Goal: Information Seeking & Learning: Learn about a topic

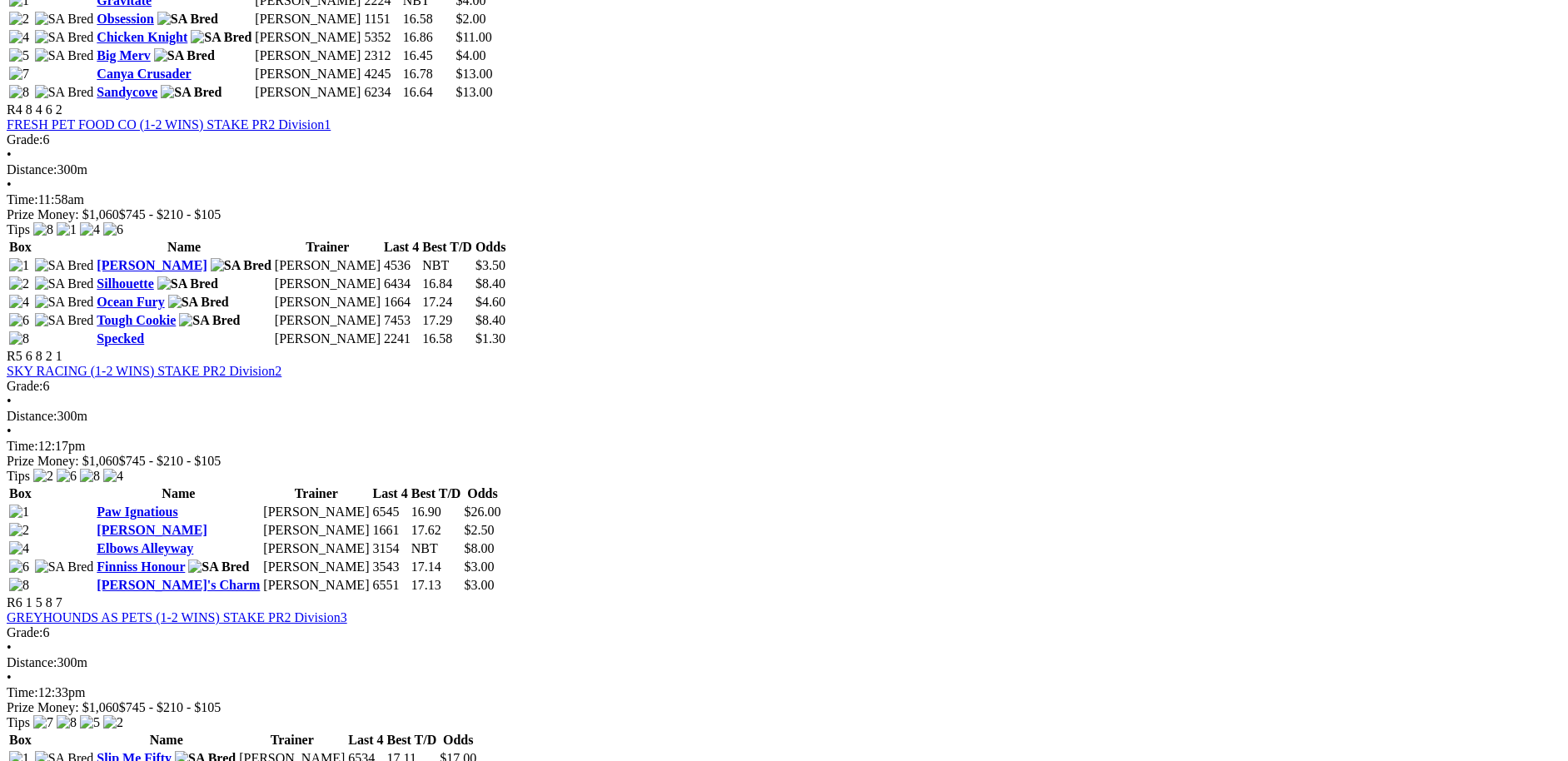
scroll to position [1576, 0]
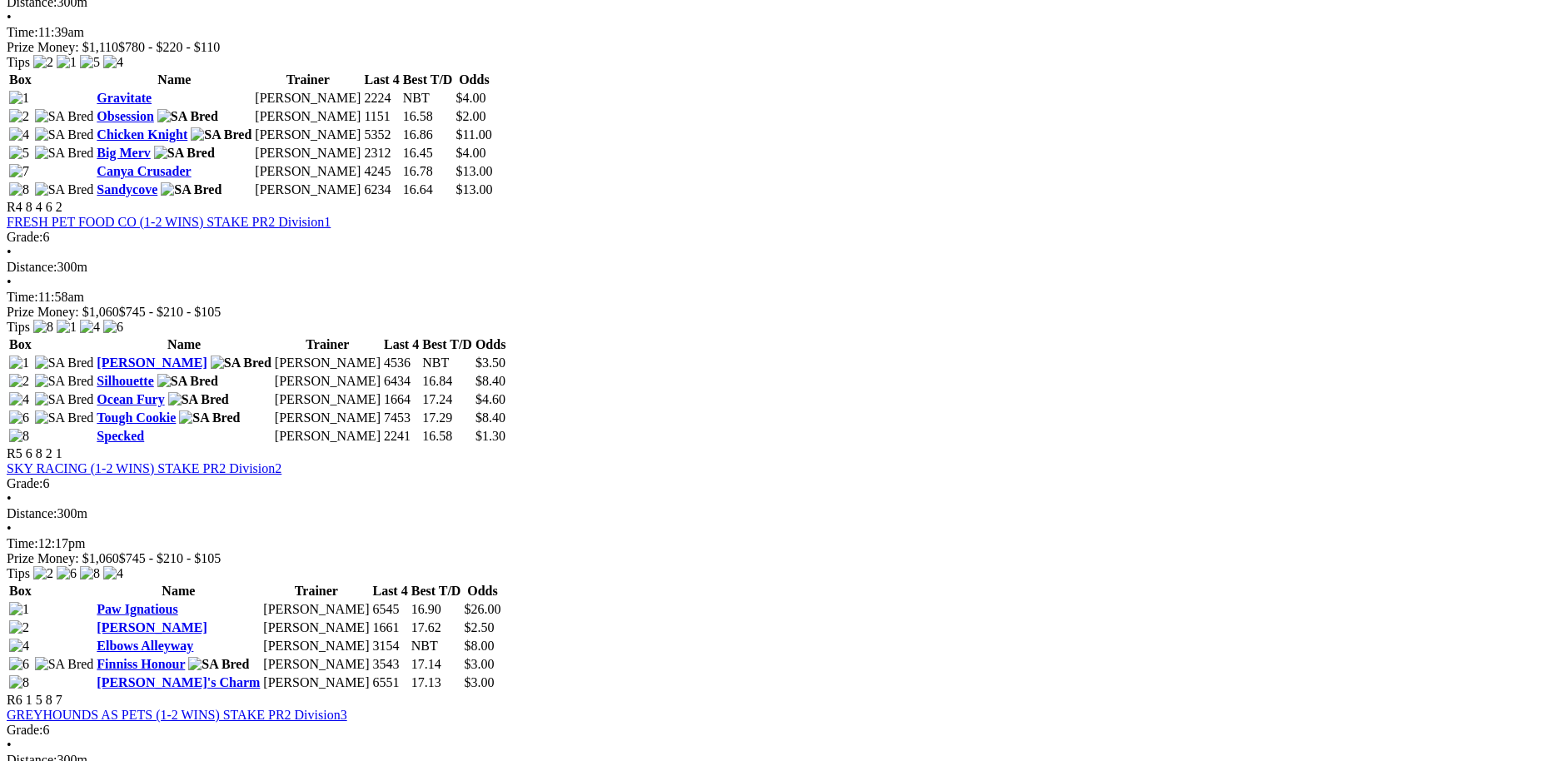
scroll to position [1484, 0]
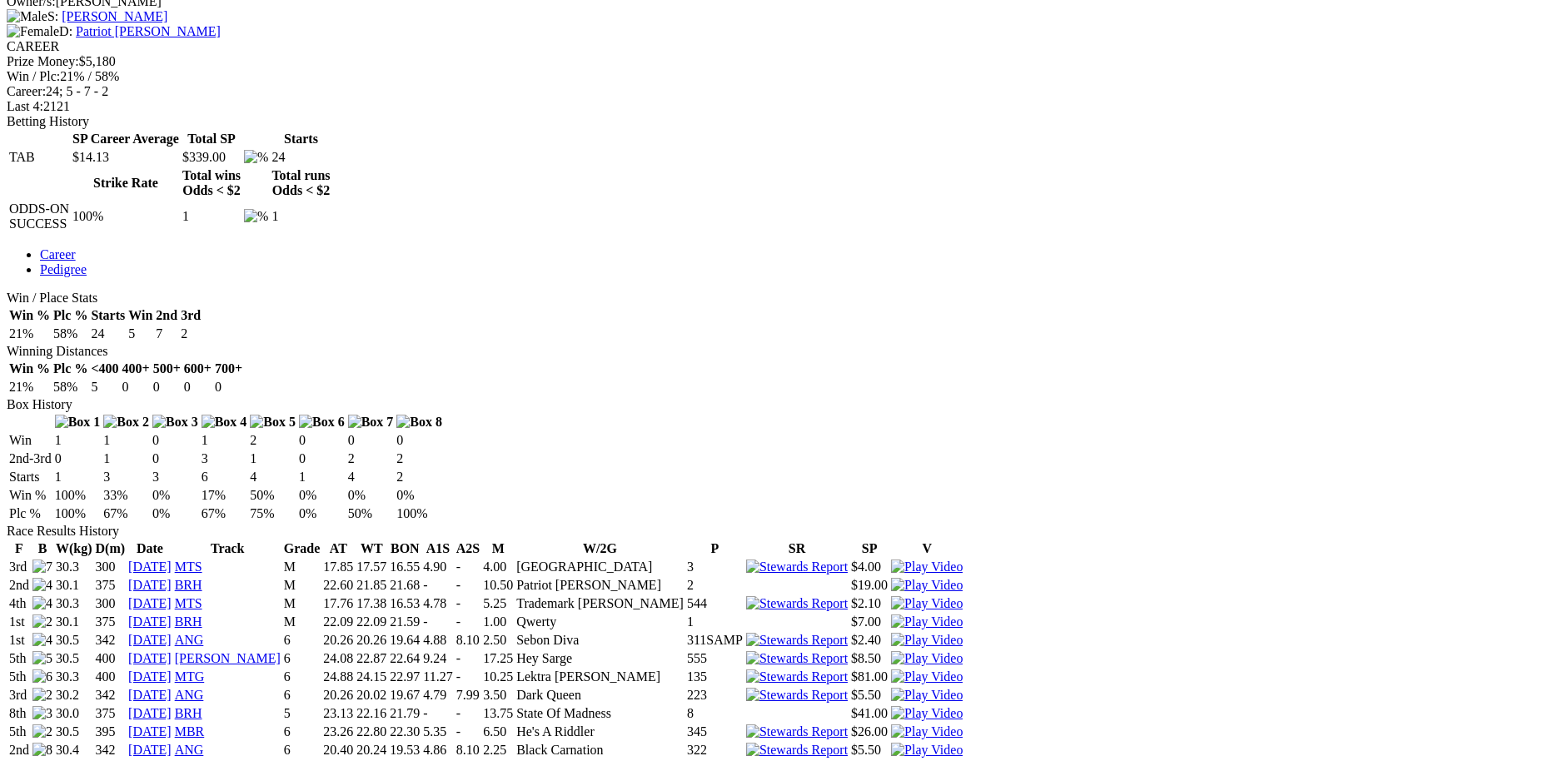
scroll to position [684, 0]
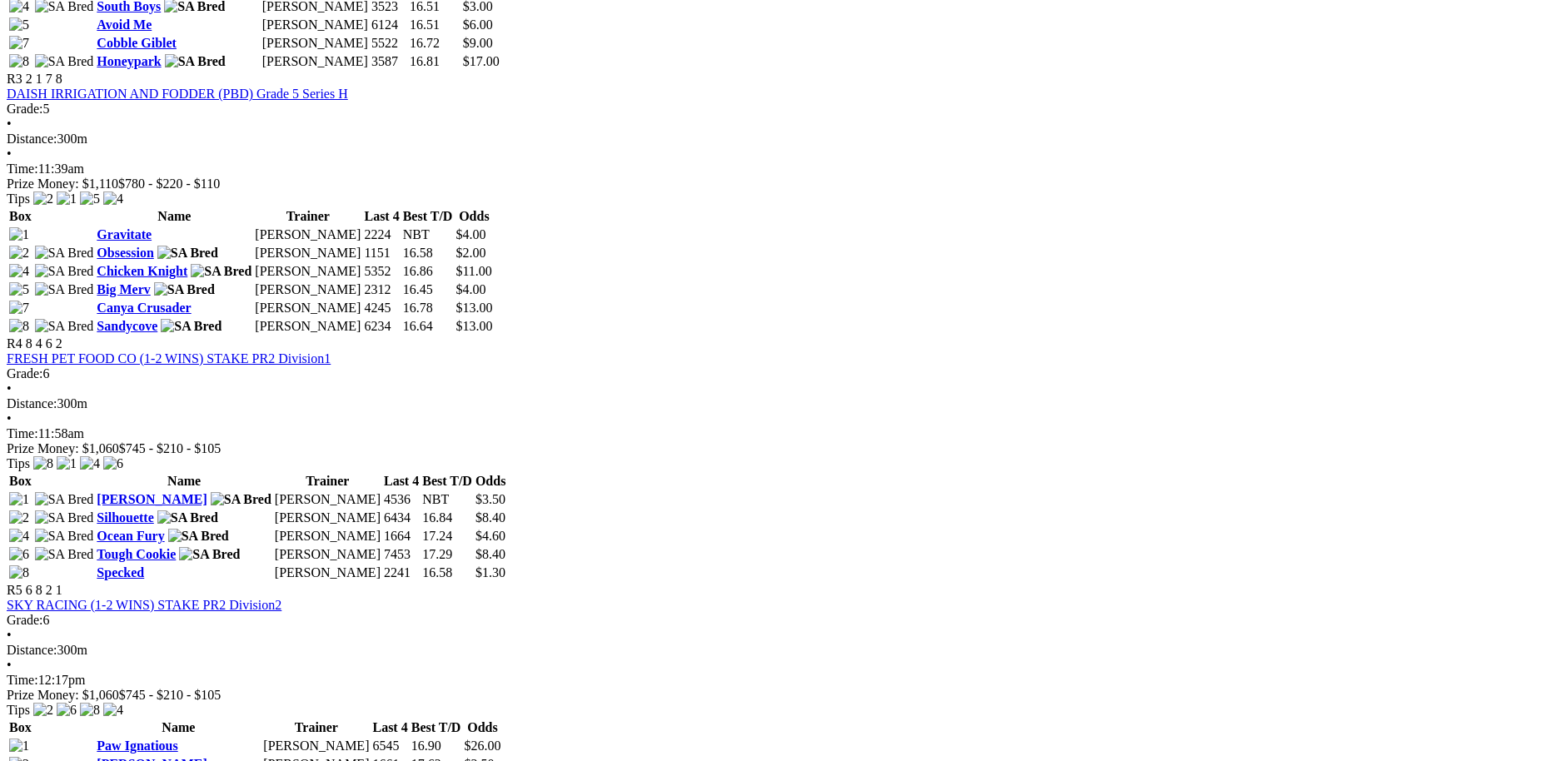
scroll to position [1370, 0]
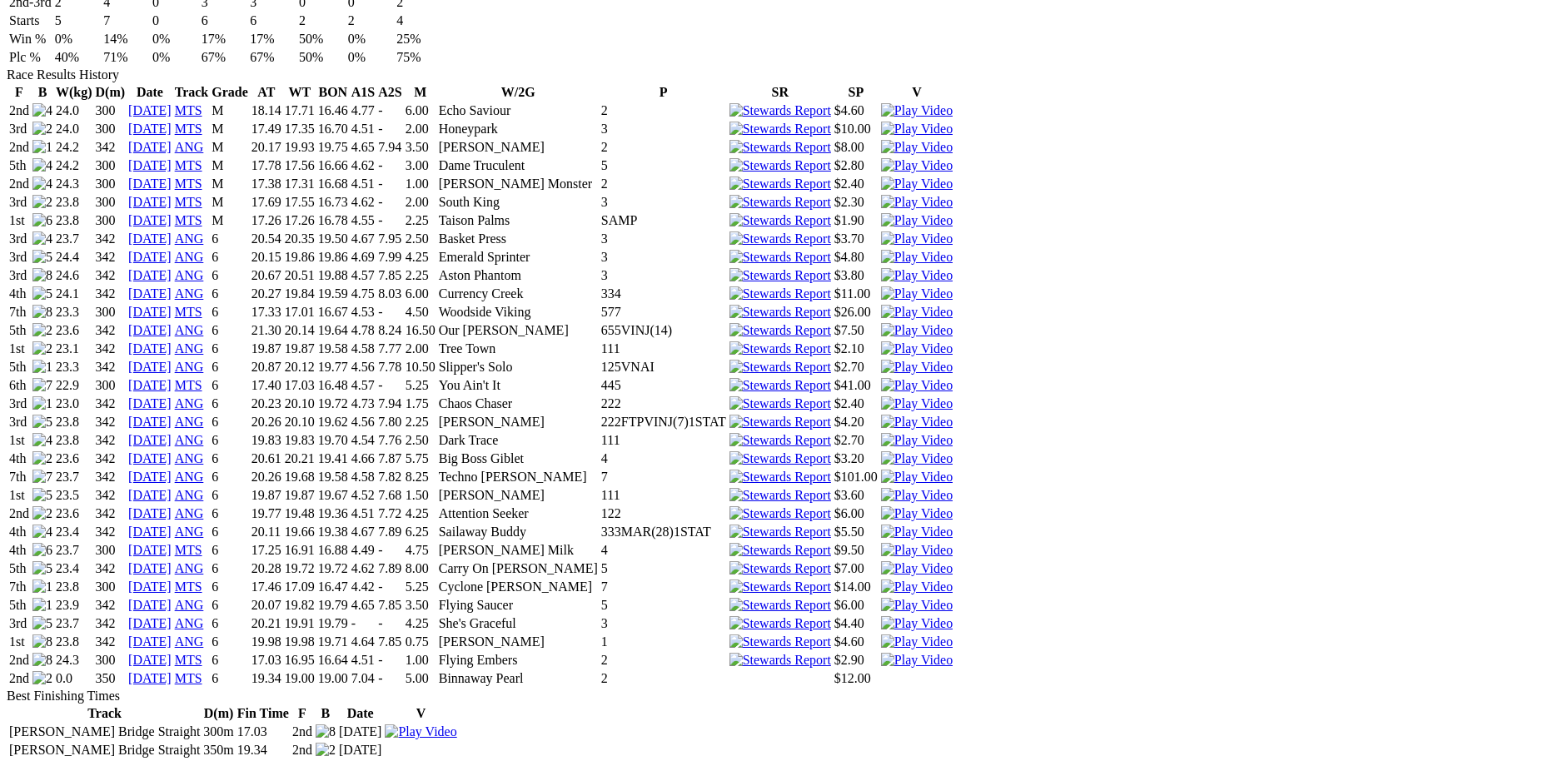
scroll to position [1141, 0]
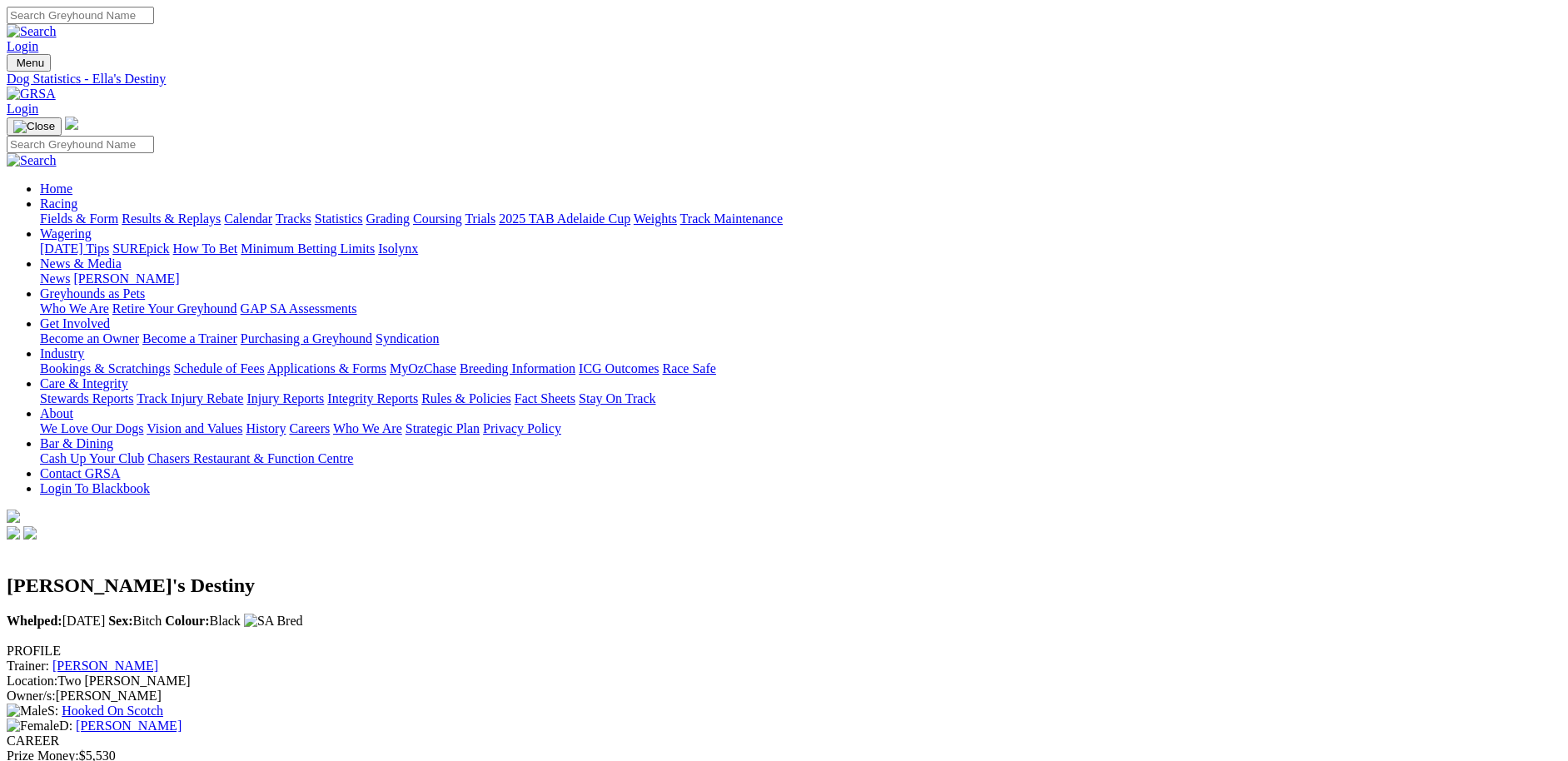
scroll to position [0, 0]
